Goal: Task Accomplishment & Management: Manage account settings

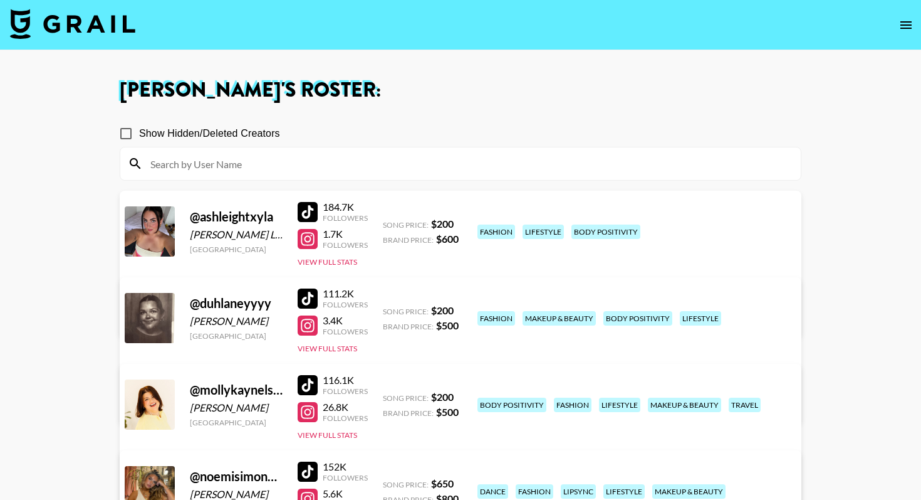
click at [113, 24] on img at bounding box center [72, 24] width 125 height 30
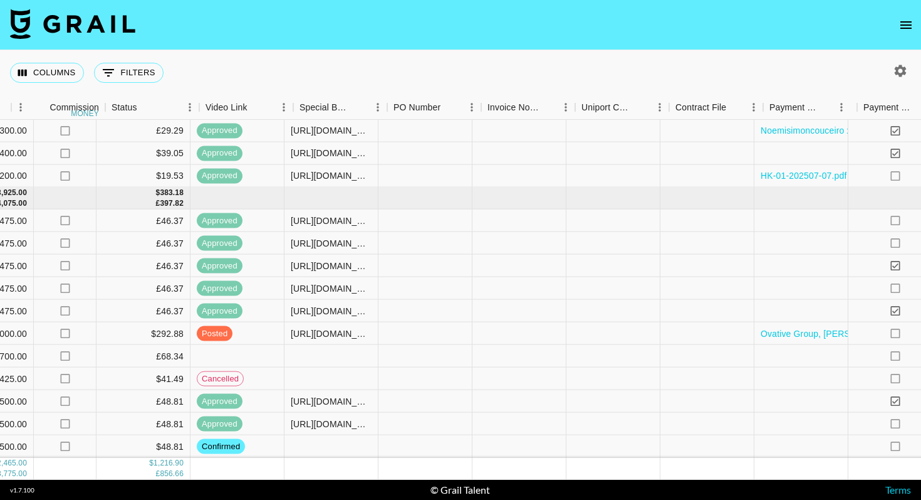
scroll to position [717, 1160]
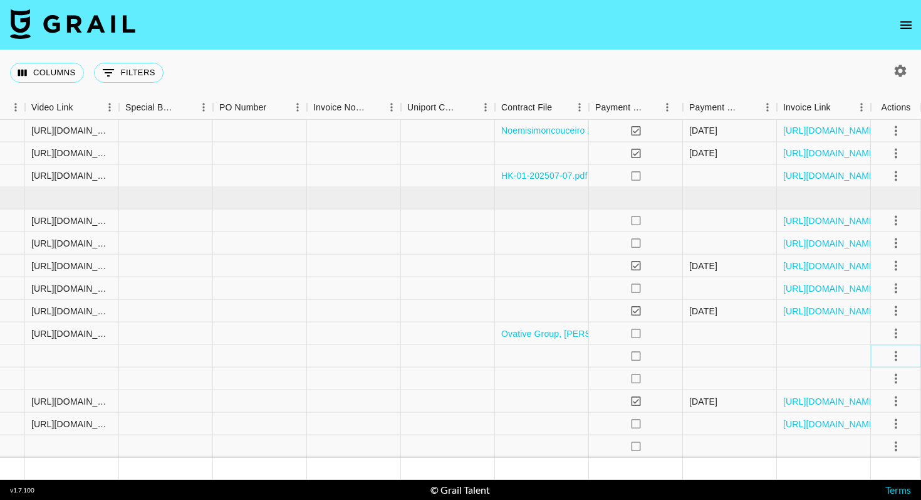
click at [899, 356] on icon "select merge strategy" at bounding box center [896, 355] width 15 height 15
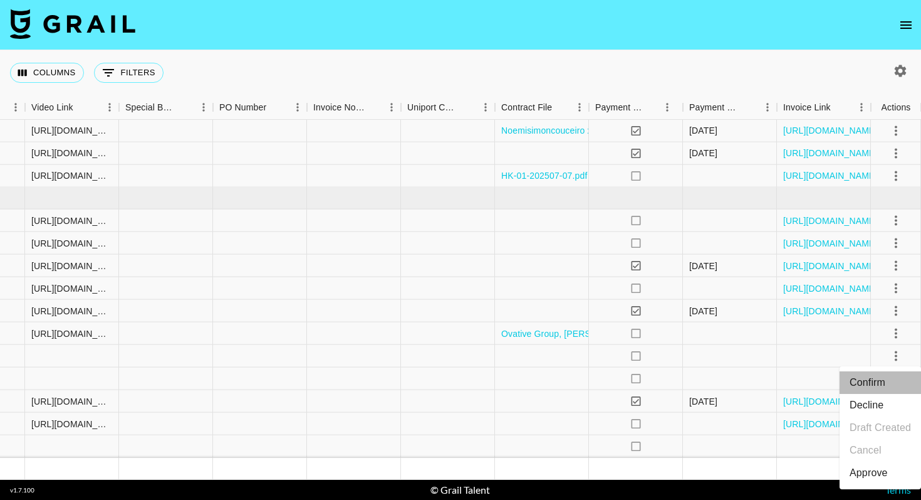
click at [878, 381] on li "Confirm" at bounding box center [880, 382] width 81 height 23
click at [691, 69] on div "Columns 0 Filters + Booking" at bounding box center [460, 72] width 921 height 45
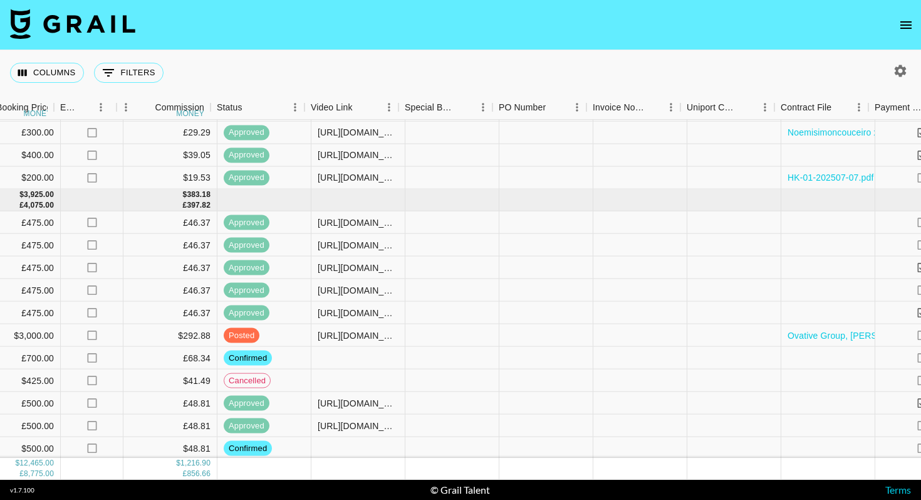
scroll to position [715, 880]
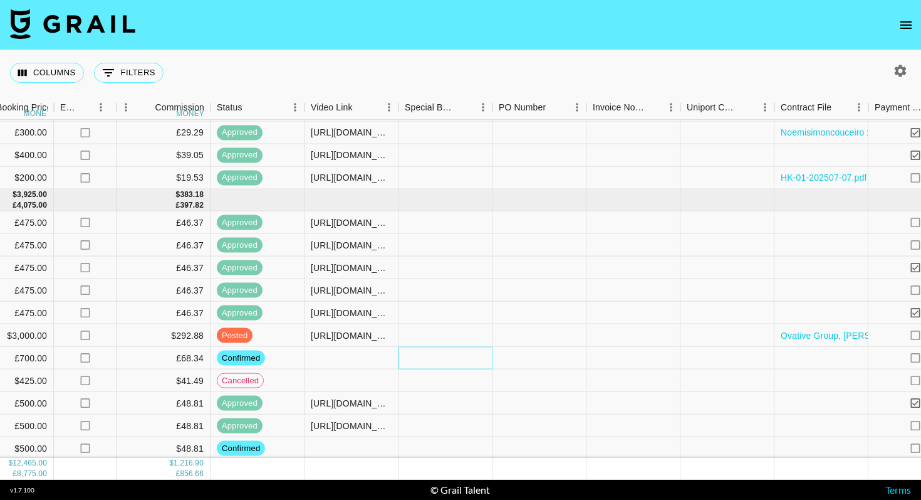
click at [469, 356] on div at bounding box center [446, 358] width 94 height 23
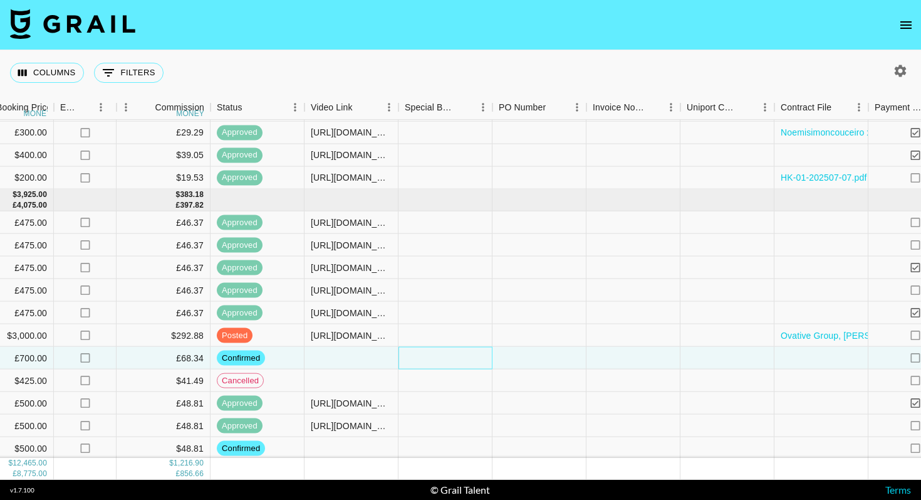
click at [469, 356] on div at bounding box center [446, 358] width 94 height 23
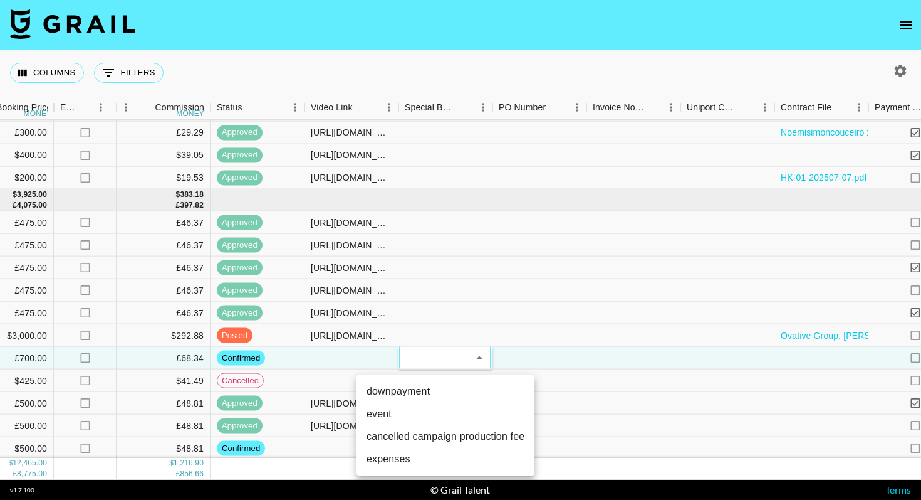
click at [416, 392] on li "downpayment" at bounding box center [446, 391] width 178 height 23
type input "downpayment"
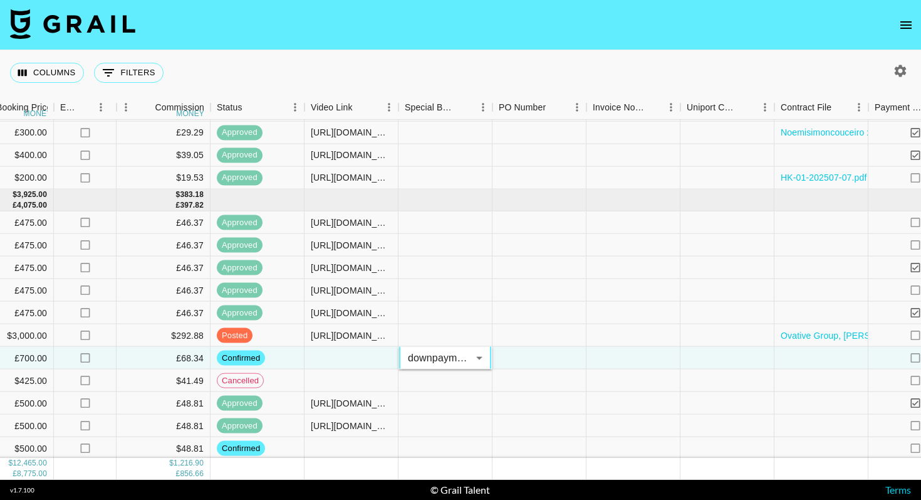
click at [577, 81] on div "Columns 0 Filters + Booking" at bounding box center [460, 72] width 921 height 45
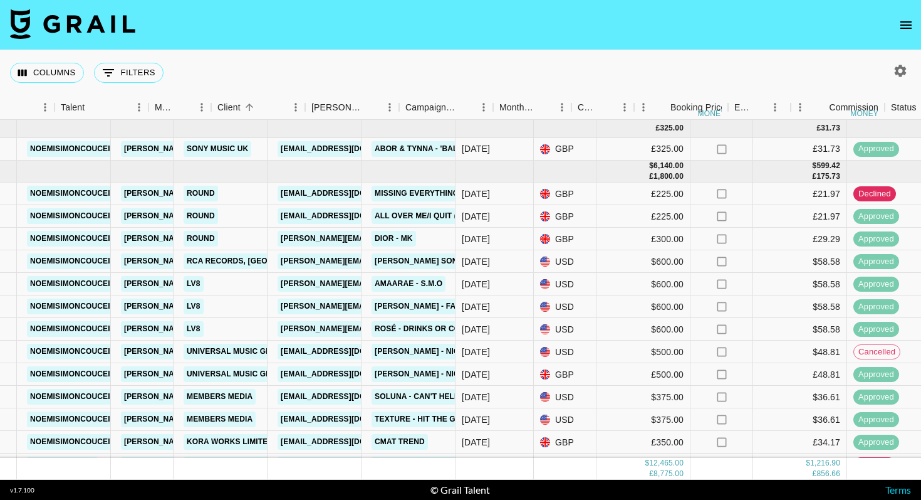
scroll to position [0, 206]
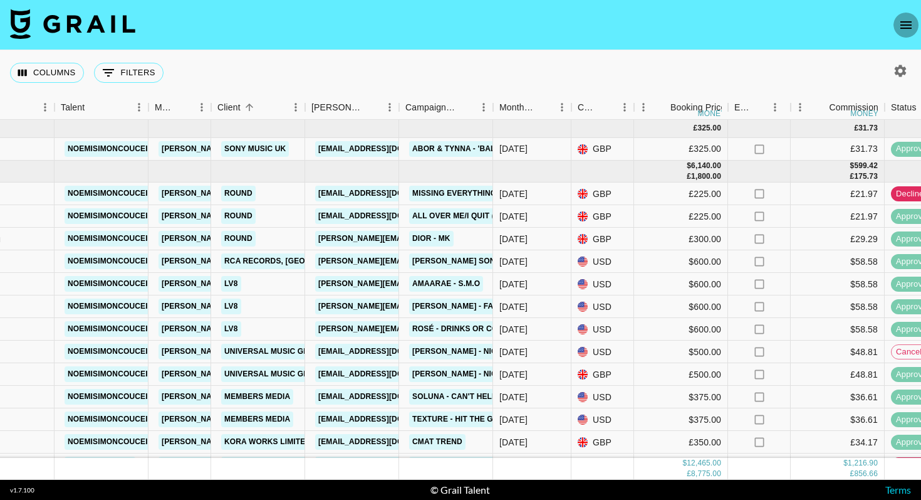
click at [901, 23] on icon "open drawer" at bounding box center [906, 25] width 15 height 15
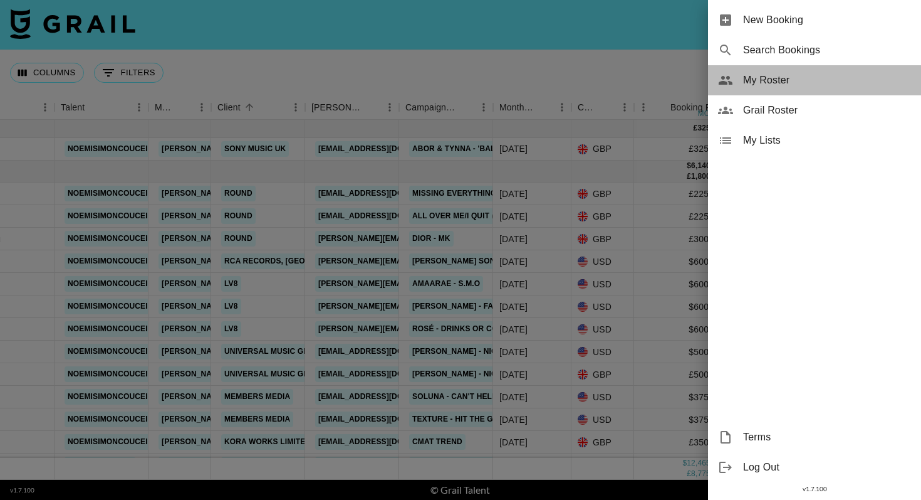
click at [778, 80] on span "My Roster" at bounding box center [827, 80] width 168 height 15
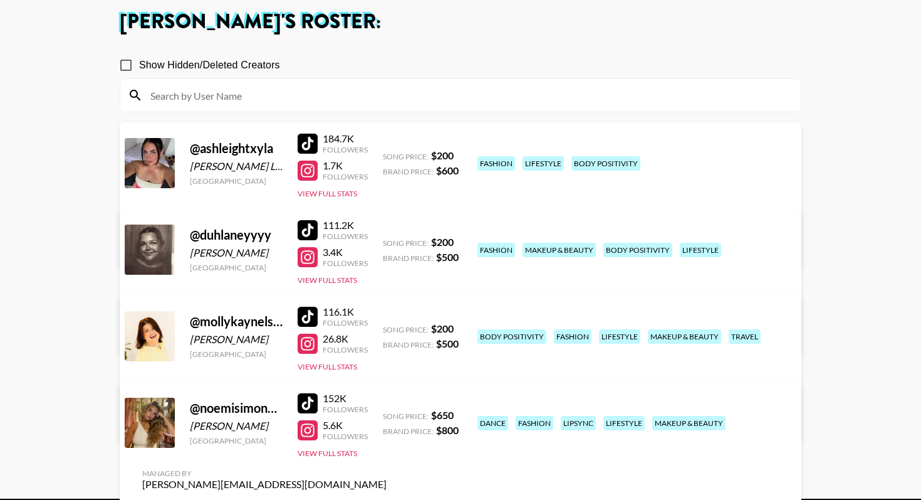
scroll to position [117, 0]
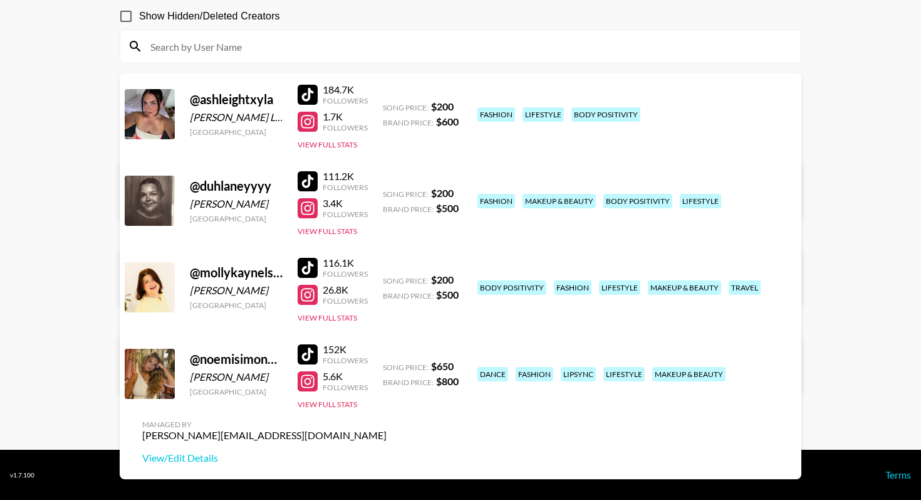
click at [387, 365] on link "View/Edit Details" at bounding box center [264, 371] width 244 height 13
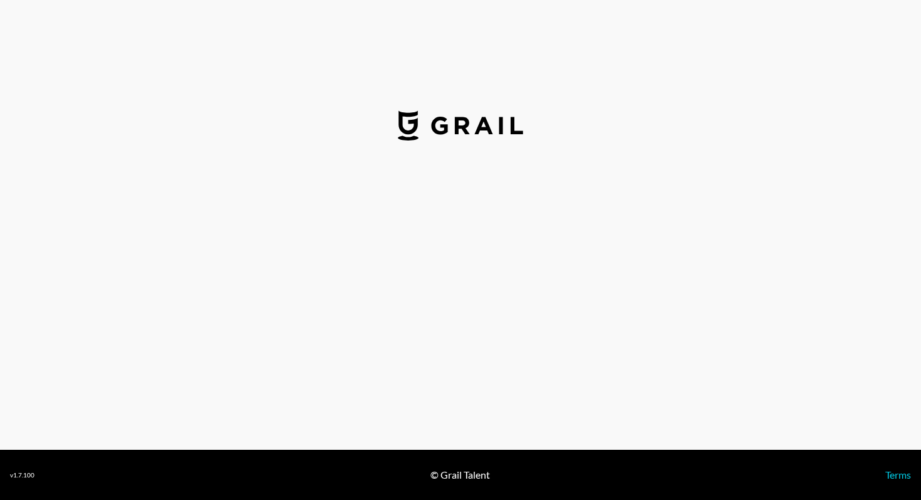
select select "USD"
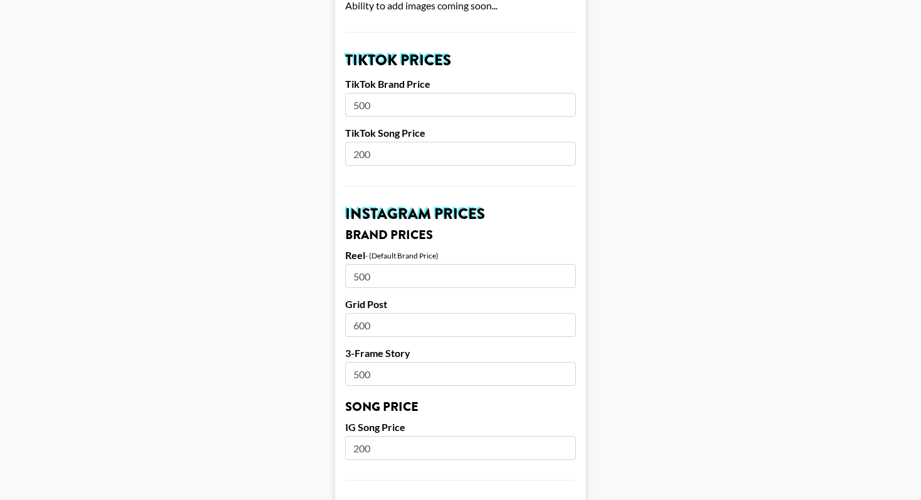
scroll to position [431, 0]
